Goal: Task Accomplishment & Management: Manage account settings

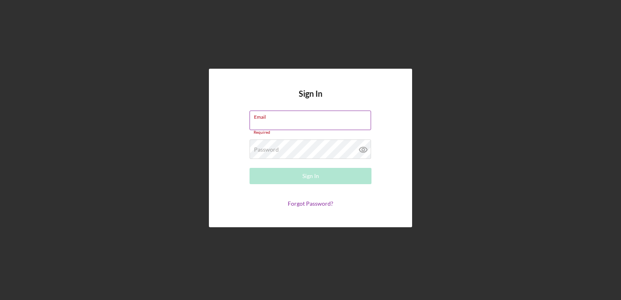
drag, startPoint x: 280, startPoint y: 126, endPoint x: 283, endPoint y: 123, distance: 4.9
click at [280, 126] on input "Email" at bounding box center [311, 121] width 122 height 20
paste input "[EMAIL_ADDRESS][DOMAIN_NAME]"
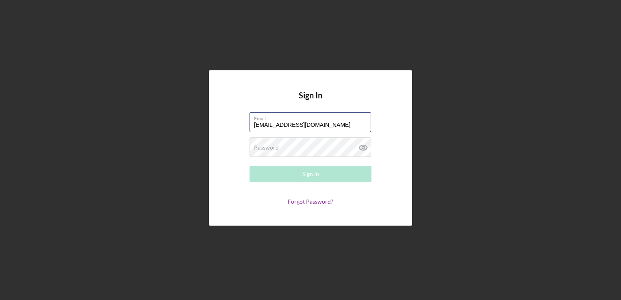
type input "[EMAIL_ADDRESS][DOMAIN_NAME]"
click at [320, 146] on div "Password Required" at bounding box center [311, 147] width 122 height 20
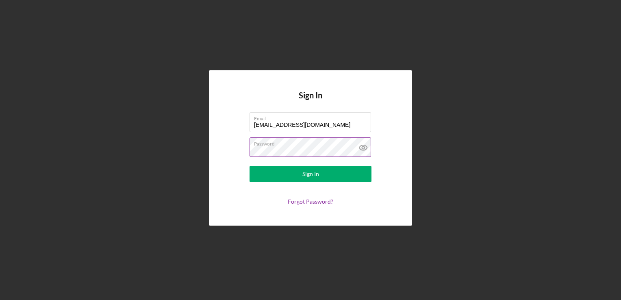
click at [360, 148] on icon at bounding box center [363, 147] width 20 height 20
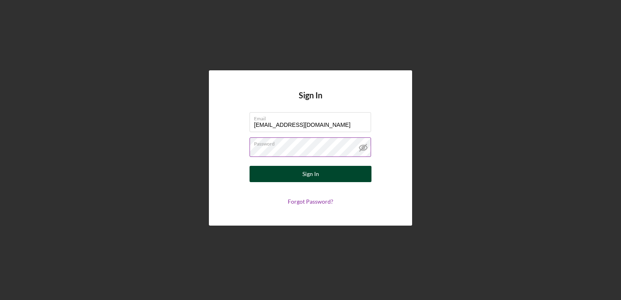
click at [350, 175] on button "Sign In" at bounding box center [311, 174] width 122 height 16
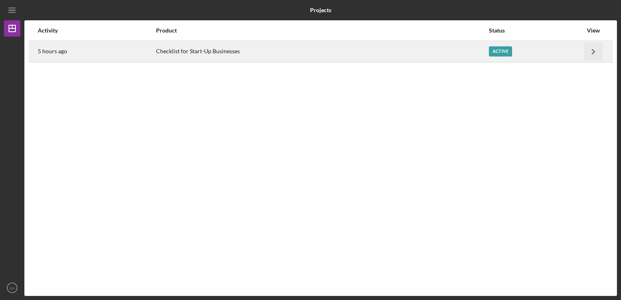
click at [586, 52] on icon "Icon/Navigate" at bounding box center [593, 51] width 18 height 18
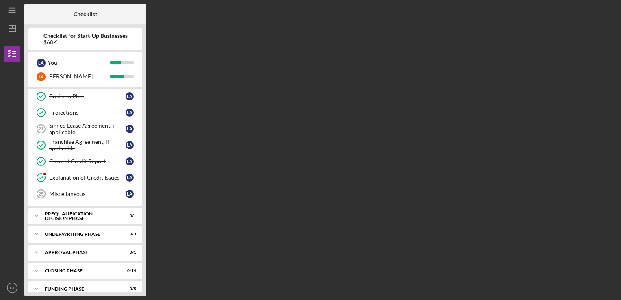
scroll to position [316, 0]
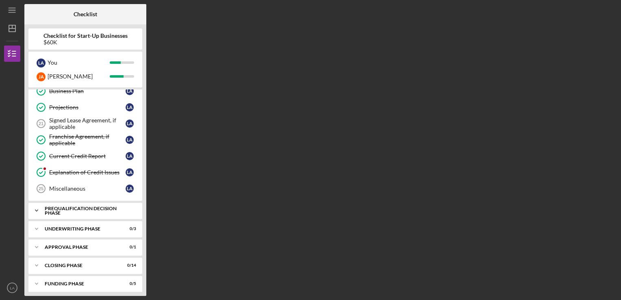
click at [77, 206] on div "Prequalification Decision Phase" at bounding box center [88, 210] width 87 height 9
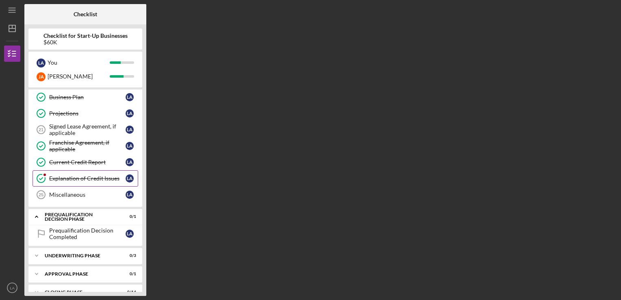
scroll to position [296, 0]
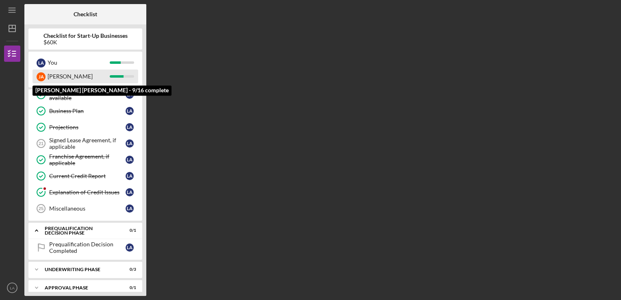
click at [70, 77] on div "[PERSON_NAME]" at bounding box center [79, 76] width 62 height 14
click at [54, 77] on div "[PERSON_NAME]" at bounding box center [79, 76] width 62 height 14
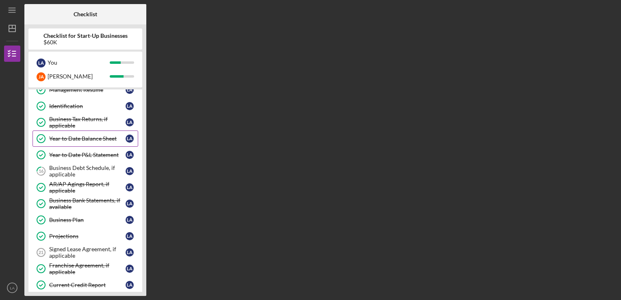
scroll to position [174, 0]
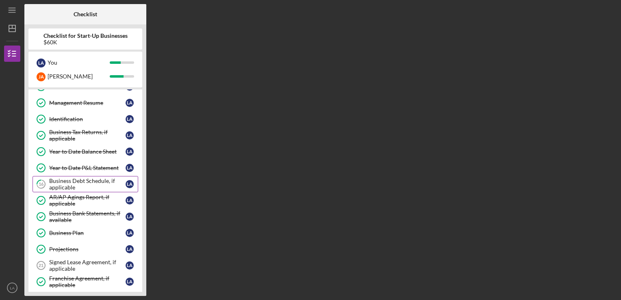
click at [93, 178] on div "Business Debt Schedule, if applicable" at bounding box center [87, 184] width 76 height 13
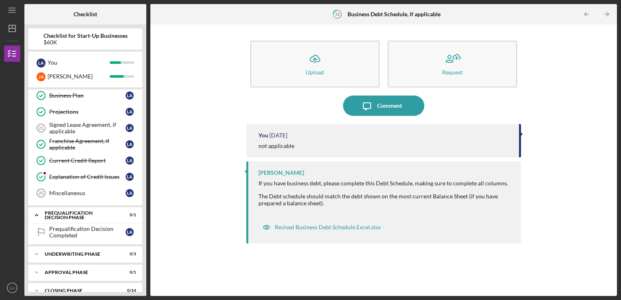
scroll to position [325, 0]
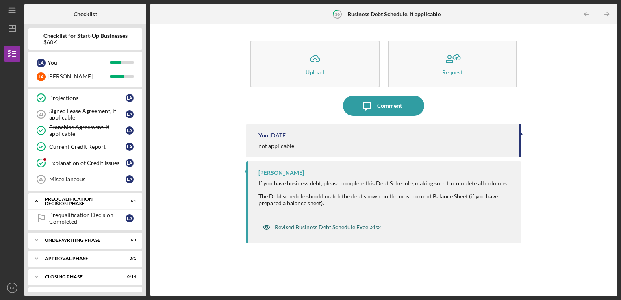
click at [295, 228] on div "Revised Business Debt Schedule Excel.xlsx" at bounding box center [328, 227] width 106 height 7
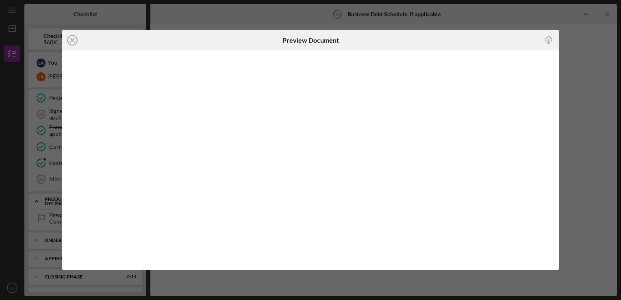
click at [549, 40] on icon "Icon/Download" at bounding box center [549, 40] width 18 height 18
click at [74, 48] on icon "Icon/Close" at bounding box center [72, 40] width 20 height 20
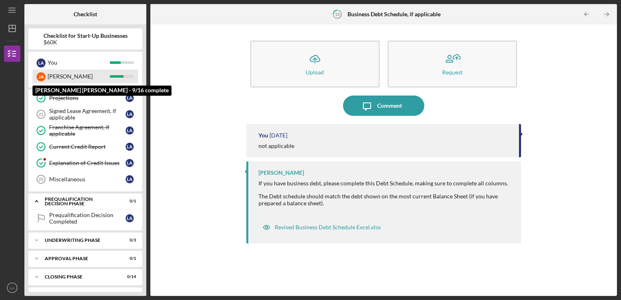
click at [78, 76] on div "[PERSON_NAME]" at bounding box center [79, 76] width 62 height 14
click at [93, 74] on div "[PERSON_NAME]" at bounding box center [79, 76] width 62 height 14
click at [41, 78] on div "[PERSON_NAME]" at bounding box center [41, 76] width 9 height 9
click at [40, 78] on div "[PERSON_NAME]" at bounding box center [41, 76] width 9 height 9
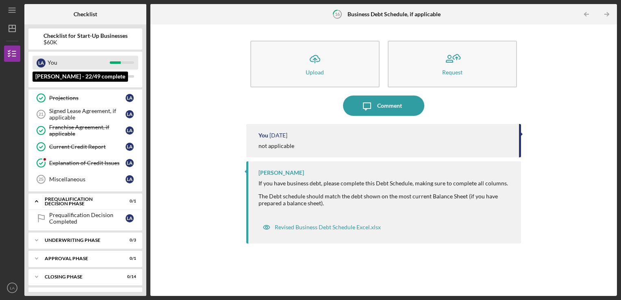
click at [48, 63] on div "You" at bounding box center [79, 63] width 62 height 14
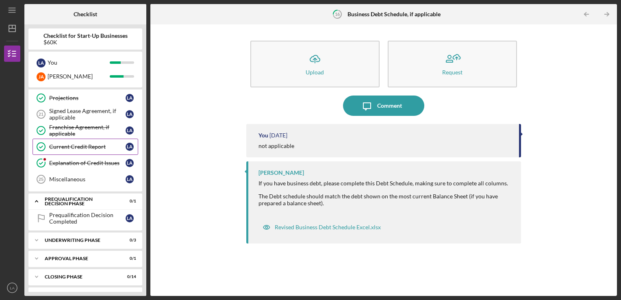
scroll to position [337, 0]
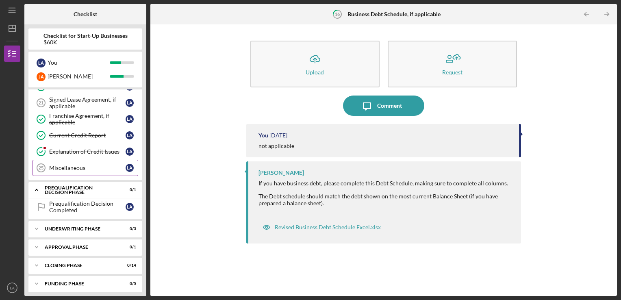
click at [73, 165] on div "Miscellaneous" at bounding box center [87, 168] width 76 height 7
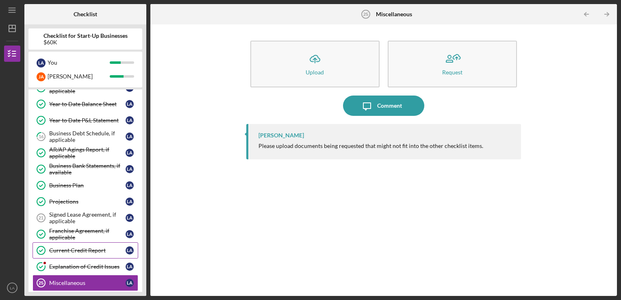
scroll to position [203, 0]
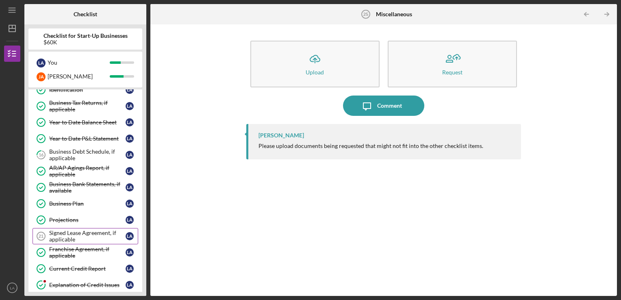
click at [72, 230] on div "Signed Lease Agreement, if applicable" at bounding box center [87, 236] width 76 height 13
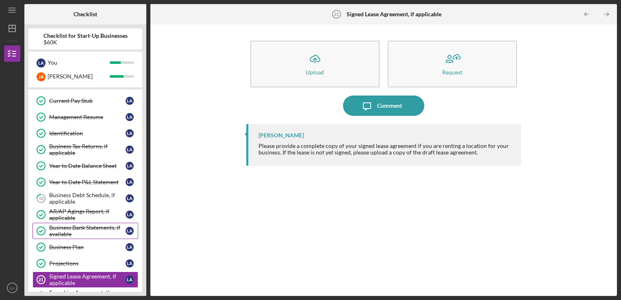
scroll to position [122, 0]
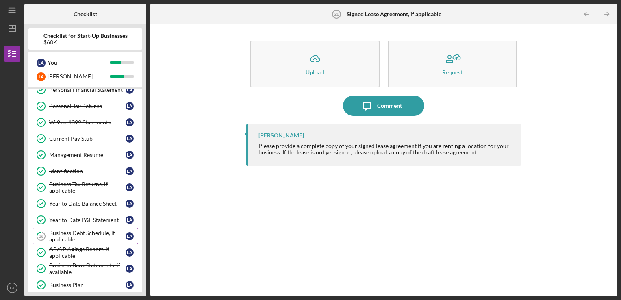
click at [95, 232] on div "Business Debt Schedule, if applicable" at bounding box center [87, 236] width 76 height 13
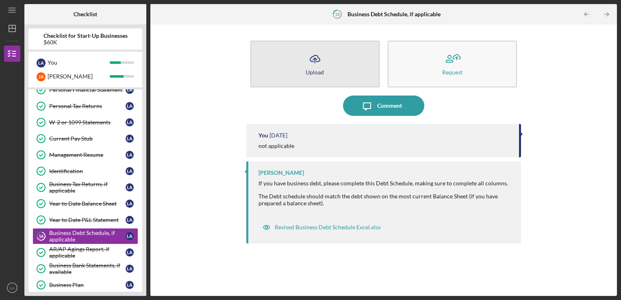
click at [307, 68] on button "Icon/Upload Upload" at bounding box center [314, 64] width 129 height 47
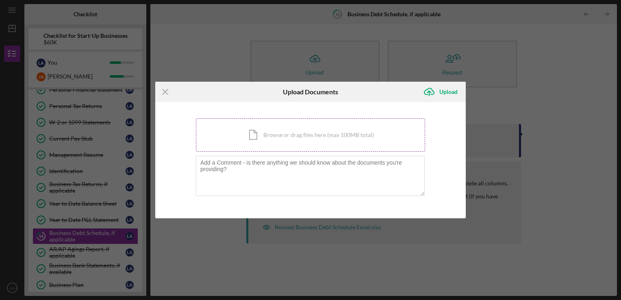
click at [277, 133] on div "Icon/Document Browse or drag files here (max 100MB total) Tap to choose files o…" at bounding box center [310, 134] width 229 height 33
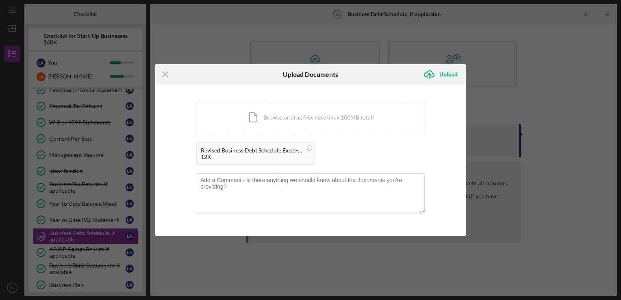
click at [445, 66] on div "Icon/Upload Upload" at bounding box center [442, 74] width 47 height 20
click at [445, 74] on div "Upload" at bounding box center [448, 74] width 18 height 16
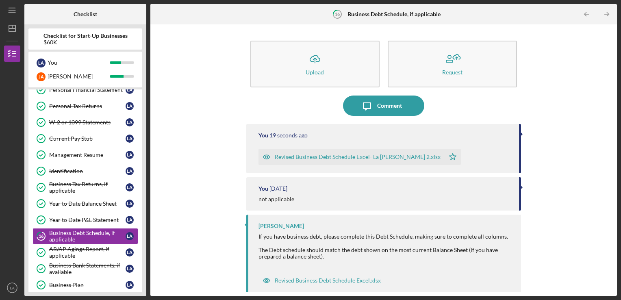
scroll to position [4, 0]
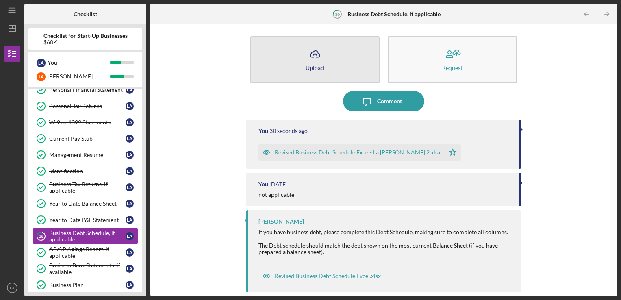
click at [315, 56] on line "button" at bounding box center [315, 56] width 0 height 5
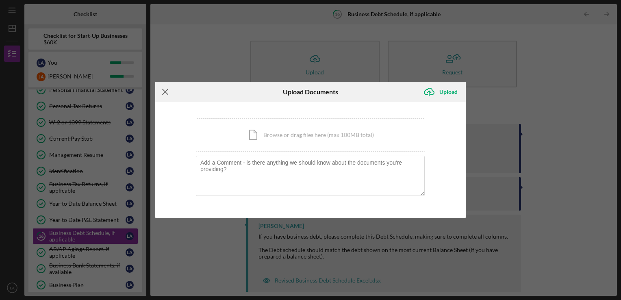
click at [165, 92] on line at bounding box center [165, 91] width 5 height 5
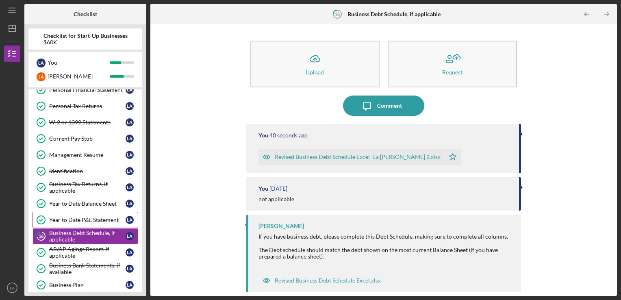
click at [94, 217] on div "Year to Date P&L Statement" at bounding box center [87, 220] width 76 height 7
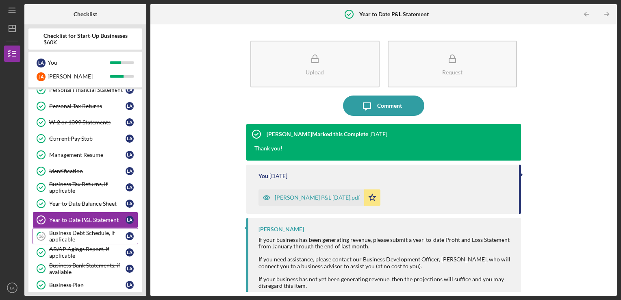
click at [75, 231] on div "Business Debt Schedule, if applicable" at bounding box center [87, 236] width 76 height 13
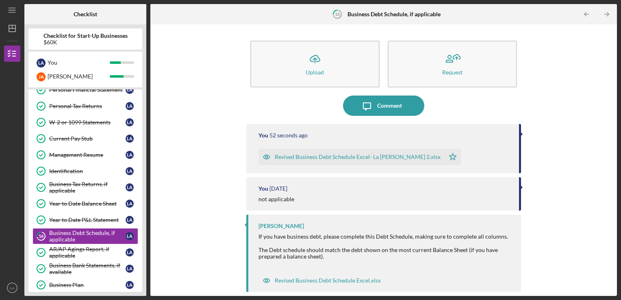
click at [372, 193] on div "You [DATE] not applicable" at bounding box center [383, 193] width 275 height 33
click at [452, 159] on div "Revised Business Debt Schedule Excel- La [PERSON_NAME] 2.xlsx Icon/Star" at bounding box center [384, 155] width 253 height 20
click at [482, 142] on div "You 53 seconds ago Revised Business Debt Schedule Excel- La [PERSON_NAME] 2.xls…" at bounding box center [383, 148] width 275 height 49
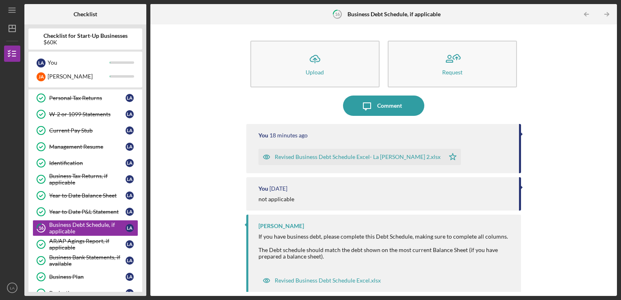
scroll to position [151, 0]
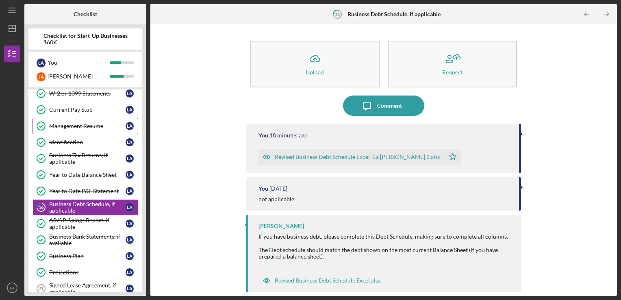
click at [91, 125] on div "Management Resume" at bounding box center [87, 126] width 76 height 7
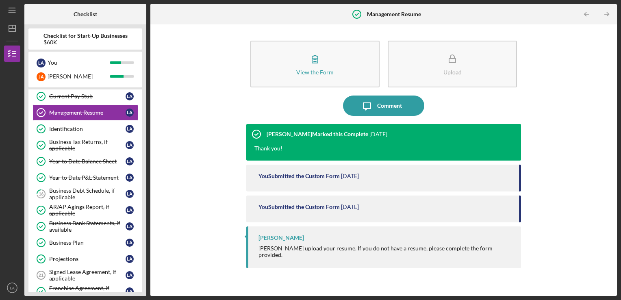
scroll to position [151, 0]
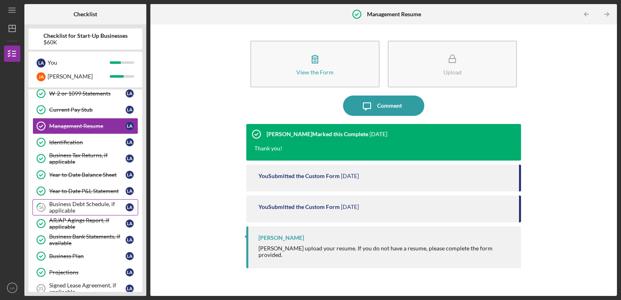
click at [102, 202] on div "Business Debt Schedule, if applicable" at bounding box center [87, 207] width 76 height 13
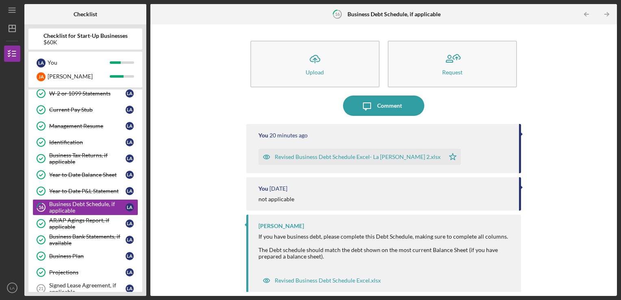
click at [396, 158] on div "Revised Business Debt Schedule Excel- La [PERSON_NAME] 2.xlsx" at bounding box center [358, 157] width 166 height 7
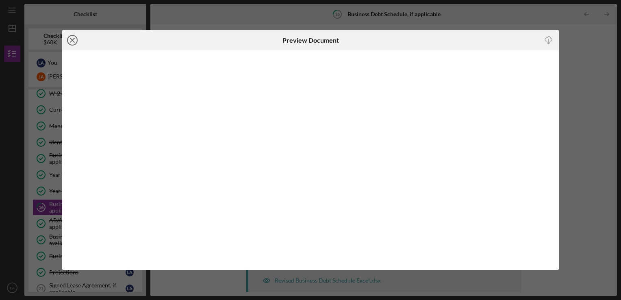
click at [70, 43] on icon "Icon/Close" at bounding box center [72, 40] width 20 height 20
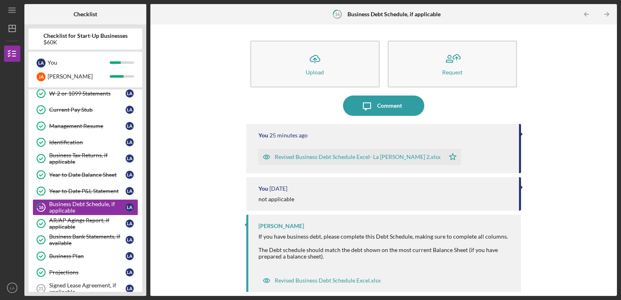
click at [554, 36] on div "Icon/Upload Upload Request Icon/Message Comment You 25 minutes ago Revised Busi…" at bounding box center [383, 159] width 458 height 263
drag, startPoint x: 401, startPoint y: 155, endPoint x: 391, endPoint y: 160, distance: 11.5
click at [391, 160] on div "Revised Business Debt Schedule Excel- La [PERSON_NAME] 2.xlsx" at bounding box center [358, 157] width 166 height 7
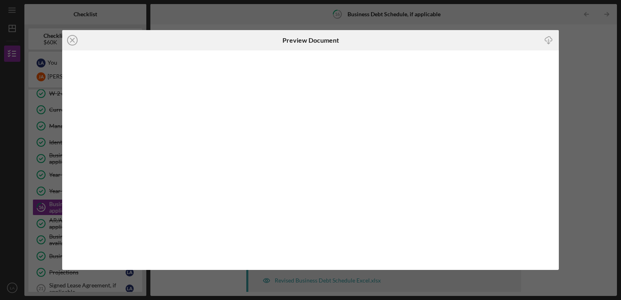
click at [595, 119] on div "Icon/Close Preview Document Icon/Download" at bounding box center [310, 150] width 621 height 300
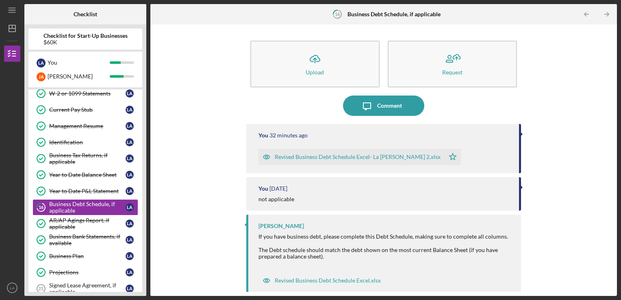
click at [445, 158] on icon "Icon/Star" at bounding box center [453, 157] width 16 height 16
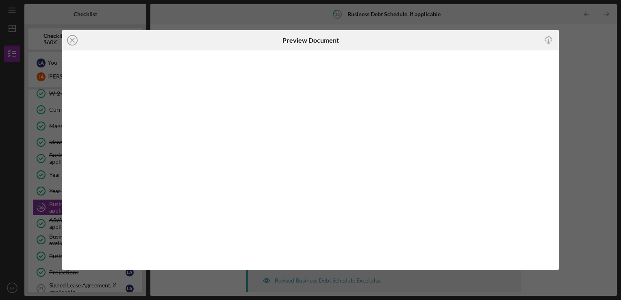
click at [69, 37] on icon "Icon/Close" at bounding box center [72, 40] width 20 height 20
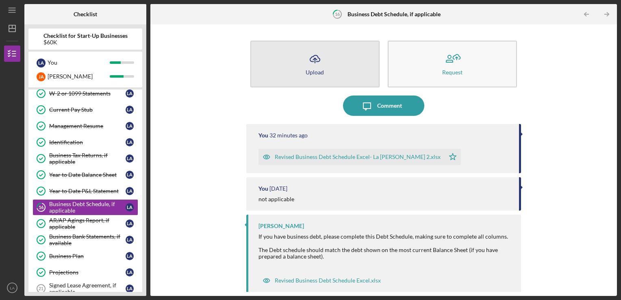
click at [338, 67] on button "Icon/Upload Upload" at bounding box center [314, 64] width 129 height 47
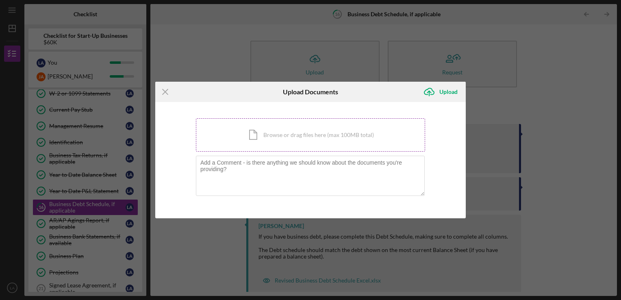
click at [306, 137] on div "Icon/Document Browse or drag files here (max 100MB total) Tap to choose files o…" at bounding box center [310, 134] width 229 height 33
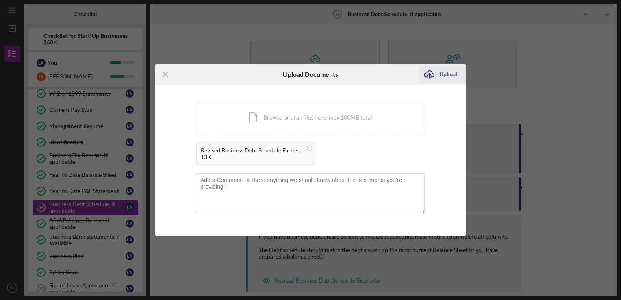
click at [443, 74] on div "Upload" at bounding box center [448, 74] width 18 height 16
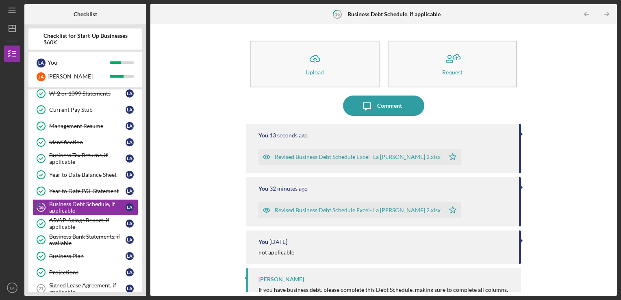
click at [521, 186] on div at bounding box center [522, 187] width 2 height 4
drag, startPoint x: 520, startPoint y: 186, endPoint x: 504, endPoint y: 194, distance: 17.5
click at [504, 194] on div "You 32 minutes ago Revised Business Debt Schedule Excel- La Rosa Blanca 2.xlsx …" at bounding box center [383, 201] width 275 height 49
click at [267, 158] on icon "button" at bounding box center [266, 157] width 2 height 2
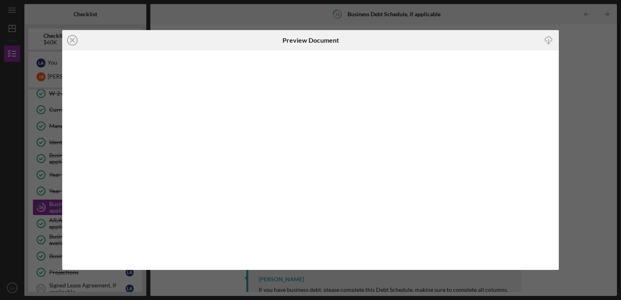
click at [72, 36] on icon "Icon/Close" at bounding box center [72, 40] width 20 height 20
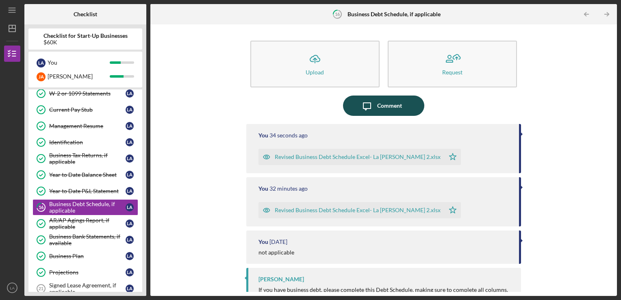
click at [399, 109] on div "Comment" at bounding box center [389, 106] width 25 height 20
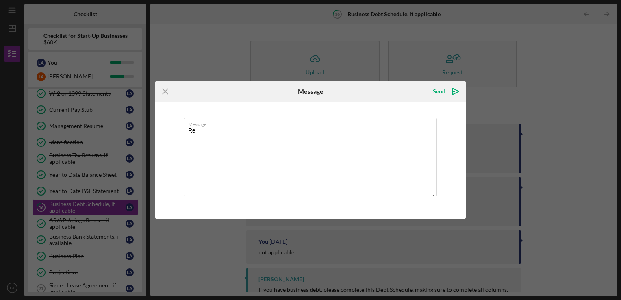
type textarea "R"
type textarea "Let me know if you need anything else."
click at [449, 94] on icon "Icon/icon-invite-send" at bounding box center [455, 91] width 20 height 20
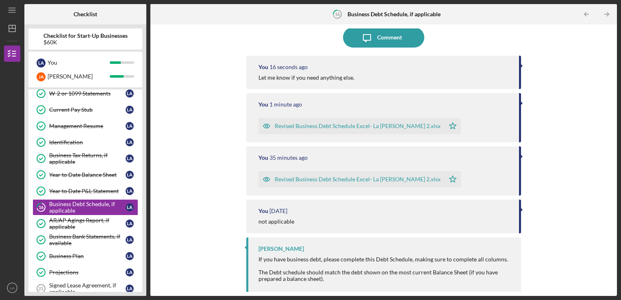
scroll to position [81, 0]
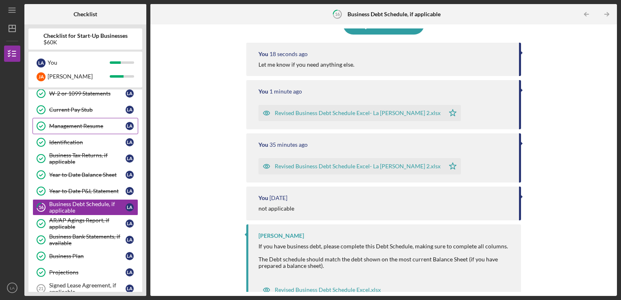
click at [87, 127] on div "Management Resume" at bounding box center [87, 126] width 76 height 7
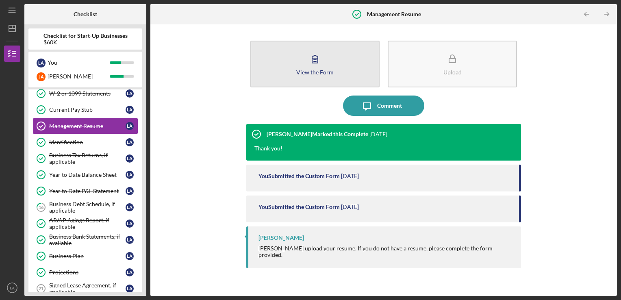
click at [320, 74] on div "View the Form" at bounding box center [314, 72] width 37 height 6
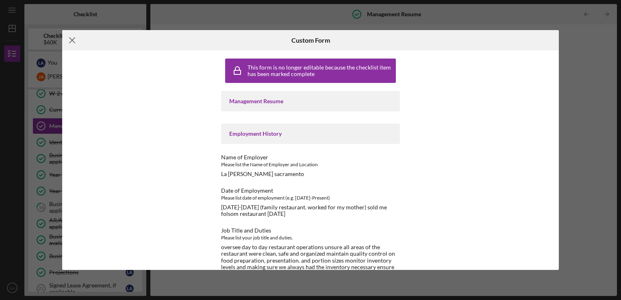
click at [75, 36] on icon "Icon/Menu Close" at bounding box center [72, 40] width 20 height 20
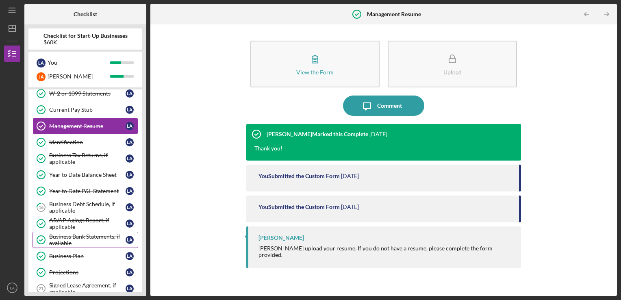
click at [93, 238] on div "Business Bank Statements, if available" at bounding box center [87, 239] width 76 height 13
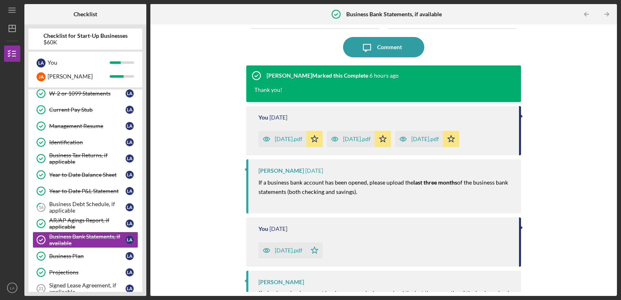
scroll to position [92, 0]
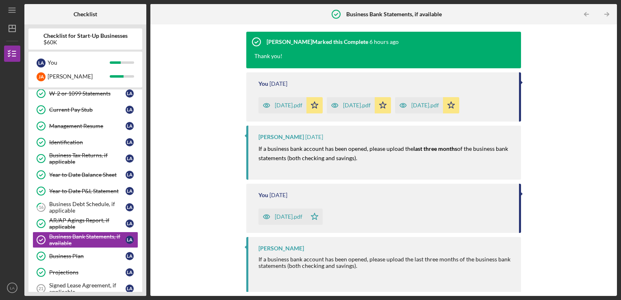
click at [302, 106] on div "June 2025.pdf" at bounding box center [289, 105] width 28 height 7
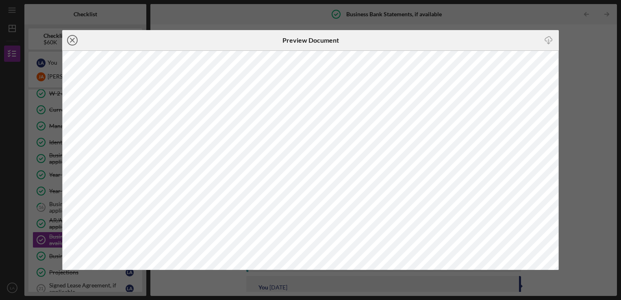
click at [72, 40] on line at bounding box center [72, 40] width 4 height 4
